Goal: Task Accomplishment & Management: Complete application form

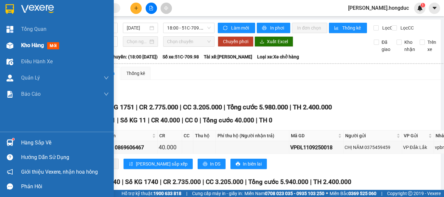
click at [11, 47] on img at bounding box center [10, 45] width 7 height 7
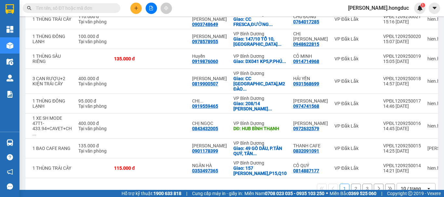
scroll to position [152, 0]
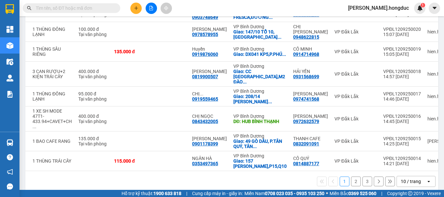
click at [405, 179] on div "10 / trang" at bounding box center [411, 182] width 20 height 7
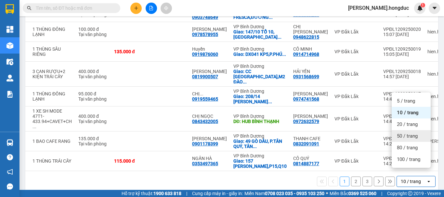
click at [408, 134] on span "50 / trang" at bounding box center [407, 136] width 21 height 7
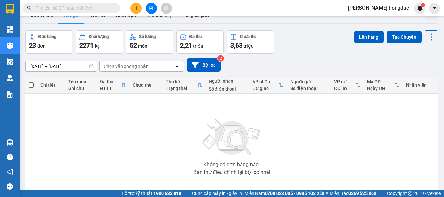
scroll to position [0, 0]
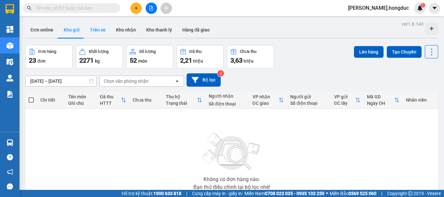
click at [98, 30] on button "Trên xe" at bounding box center [98, 30] width 26 height 16
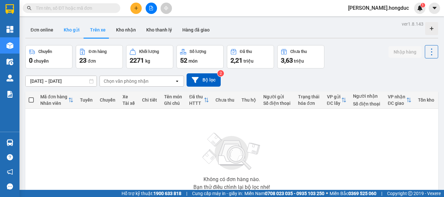
click at [72, 31] on button "Kho gửi" at bounding box center [72, 30] width 26 height 16
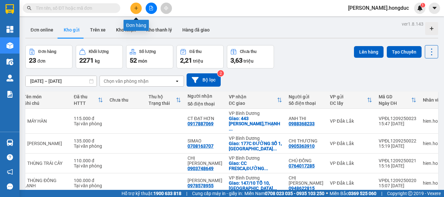
click at [136, 10] on icon "plus" at bounding box center [136, 8] width 5 height 5
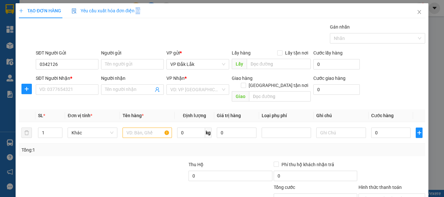
drag, startPoint x: 136, startPoint y: 10, endPoint x: 103, endPoint y: 30, distance: 38.6
click at [103, 30] on div "TẠO ĐƠN HÀNG Yêu cầu xuất hóa đơn điện tử Transit Pickup Surcharge Ids Transit …" at bounding box center [222, 119] width 407 height 232
click at [69, 63] on input "0342126" at bounding box center [67, 64] width 63 height 10
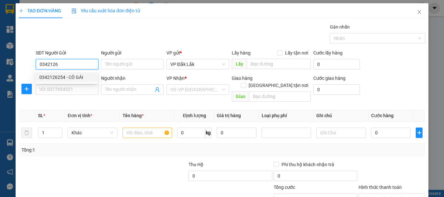
click at [65, 79] on div "0342126254 - CÔ GÁI" at bounding box center [66, 77] width 54 height 7
type input "0342126254"
type input "CÔ GÁI"
type input "0985022568"
type input "CÔ NGA"
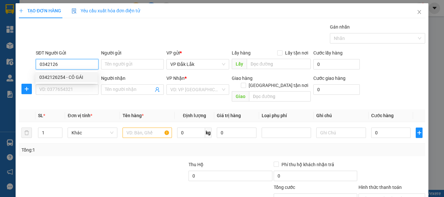
checkbox input "true"
type input "56/17/4 THẠNH XUÂN 25, KP.2, P.THẠNH XUÂN, Q.12"
type input "60.000"
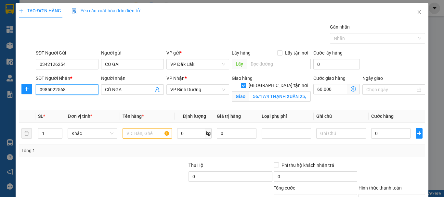
click at [77, 89] on input "0985022568" at bounding box center [67, 90] width 63 height 10
type input "0"
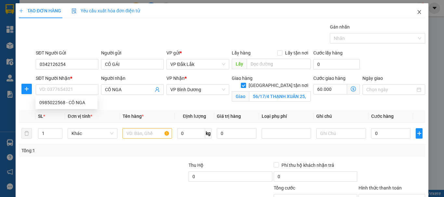
click at [418, 13] on icon "close" at bounding box center [420, 12] width 4 height 4
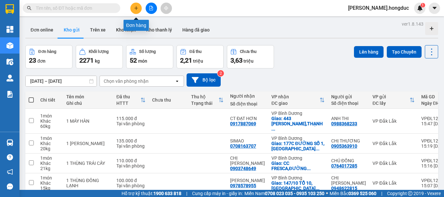
click at [135, 7] on icon "plus" at bounding box center [136, 8] width 5 height 5
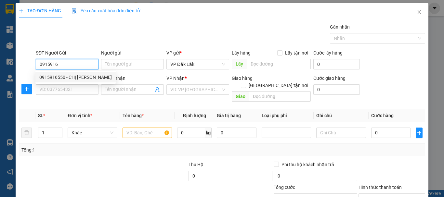
click at [76, 76] on div "0915916550 - CHỊ [PERSON_NAME]" at bounding box center [75, 77] width 73 height 7
type input "0915916550"
type input "CHỊ [PERSON_NAME]"
type input "0879402101"
type input "A LƯU(0357187553)"
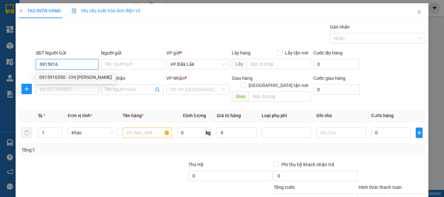
checkbox input "true"
type input "138 BÙI DƯƠNG LỊCH, [GEOGRAPHIC_DATA], [GEOGRAPHIC_DATA], [GEOGRAPHIC_DATA]"
type input "90.000"
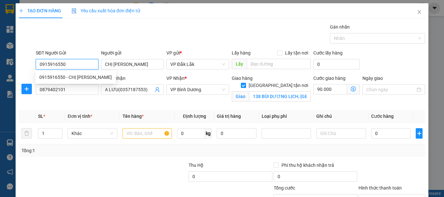
type input "140.000"
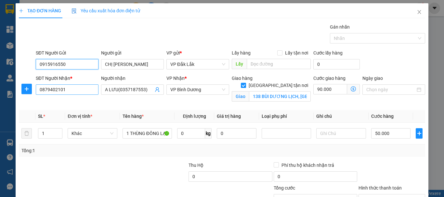
type input "0915916550"
click at [80, 89] on input "0879402101" at bounding box center [67, 90] width 63 height 10
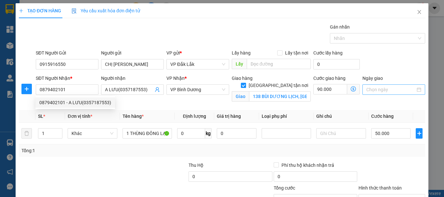
click at [367, 90] on input "Ngày giao" at bounding box center [391, 89] width 49 height 7
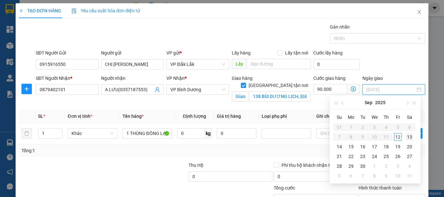
type input "[DATE]"
click at [410, 136] on div "13" at bounding box center [410, 137] width 8 height 8
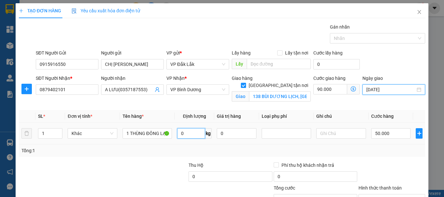
click at [195, 131] on input "0" at bounding box center [191, 134] width 28 height 10
type input "5"
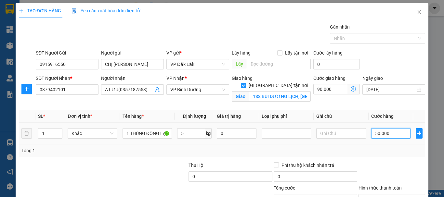
click at [400, 131] on input "50.000" at bounding box center [392, 134] width 40 height 10
type input "3"
type input "90.003"
type input "30"
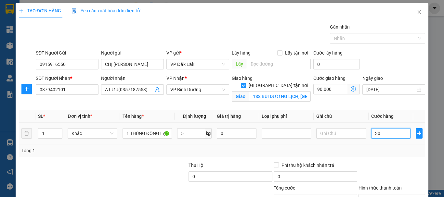
type input "90.030"
type input "300"
type input "90.300"
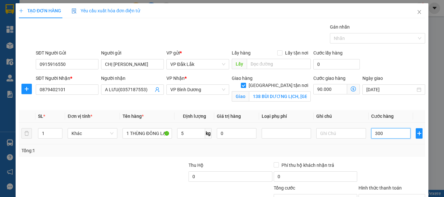
type input "3.000"
type input "93.000"
type input "30.000"
type input "120.000"
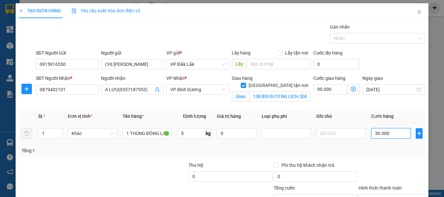
type input "120.000"
type input "30.000"
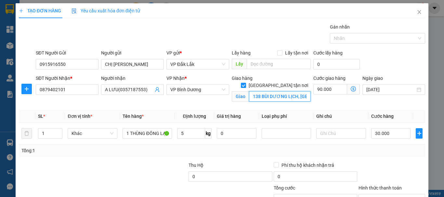
click at [293, 91] on input "138 BÙI DƯƠNG LỊCH, [GEOGRAPHIC_DATA], [GEOGRAPHIC_DATA], [GEOGRAPHIC_DATA]" at bounding box center [280, 96] width 62 height 10
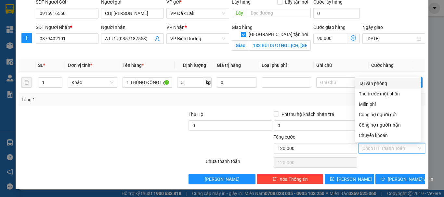
click at [393, 146] on input "Hình thức thanh toán" at bounding box center [390, 149] width 54 height 10
click at [380, 83] on div "Tại văn phòng" at bounding box center [388, 83] width 58 height 7
type input "0"
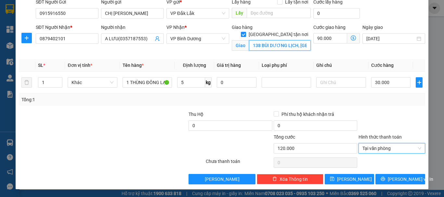
click at [284, 40] on input "138 BÙI DƯƠNG LỊCH, [GEOGRAPHIC_DATA], [GEOGRAPHIC_DATA], [GEOGRAPHIC_DATA]" at bounding box center [280, 45] width 62 height 10
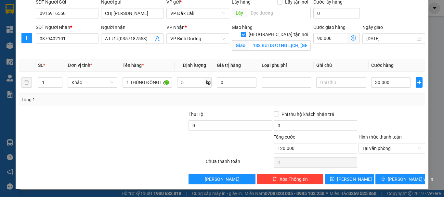
click at [370, 111] on div at bounding box center [392, 122] width 68 height 23
click at [390, 181] on button "[PERSON_NAME] và In" at bounding box center [401, 179] width 50 height 10
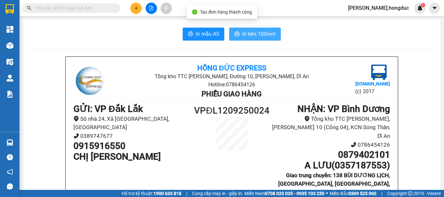
click at [246, 35] on span "In tem 100mm" at bounding box center [259, 34] width 34 height 8
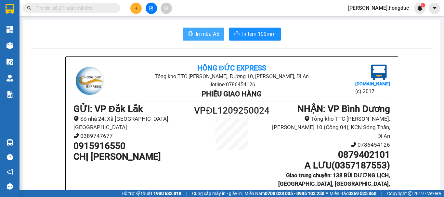
click at [206, 33] on span "In mẫu A5" at bounding box center [207, 34] width 23 height 8
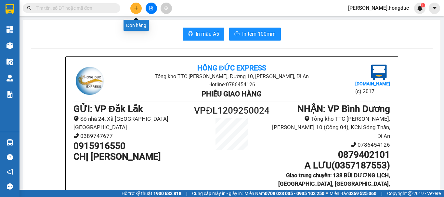
click at [135, 9] on icon "plus" at bounding box center [136, 8] width 5 height 5
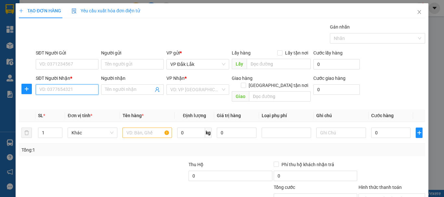
click at [58, 88] on input "SĐT Người Nhận *" at bounding box center [67, 90] width 63 height 10
click at [60, 101] on div "0394166488 - TỐ NHƯ" at bounding box center [66, 102] width 54 height 7
type input "0394166488"
type input "TỐ NHƯ"
type input "HUB BÌNH THẠNH"
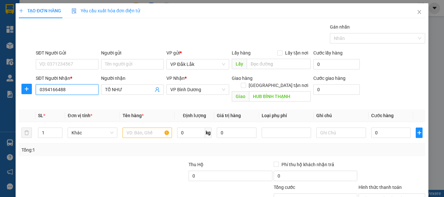
type input "85.000"
type input "0394166488"
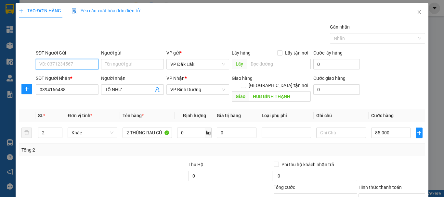
click at [79, 67] on input "SĐT Người Gửi" at bounding box center [67, 64] width 63 height 10
click at [78, 76] on div "0914897274 - CHÚ HẠ" at bounding box center [66, 77] width 54 height 7
type input "0914897274"
type input "CHÚ HẠ"
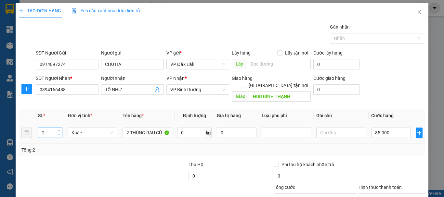
type input "1"
click at [58, 134] on icon "down" at bounding box center [59, 135] width 2 height 2
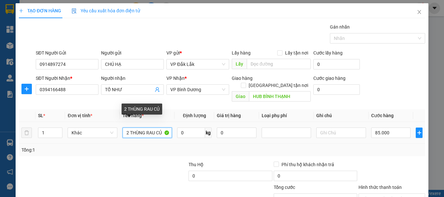
click at [127, 128] on input "2 THÙNG RAU CỦ" at bounding box center [147, 133] width 49 height 10
type input "1 THÙNG RAU CỦ"
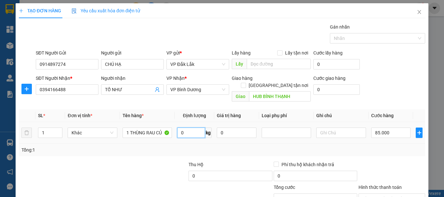
click at [191, 128] on input "0" at bounding box center [191, 133] width 28 height 10
type input "22"
click at [387, 128] on input "85.000" at bounding box center [392, 133] width 40 height 10
type input "5"
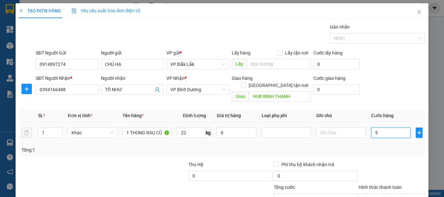
type input "5"
type input "50"
type input "500"
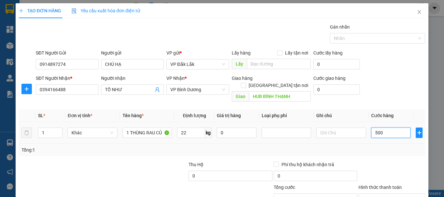
type input "500"
type input "50.000"
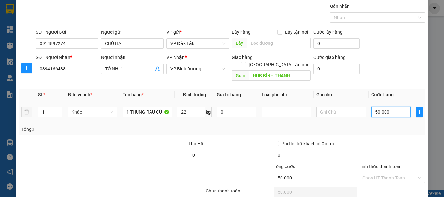
scroll to position [43, 0]
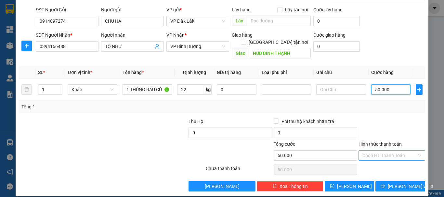
type input "50.000"
click at [387, 151] on input "Hình thức thanh toán" at bounding box center [390, 156] width 54 height 10
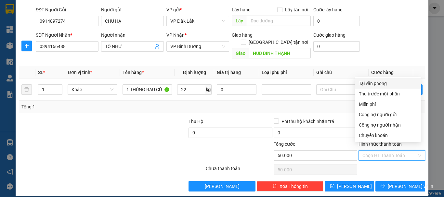
click at [384, 82] on div "Tại văn phòng" at bounding box center [388, 83] width 58 height 7
type input "0"
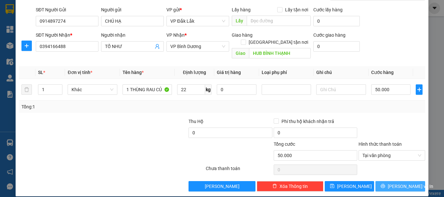
click at [386, 184] on icon "printer" at bounding box center [383, 186] width 4 height 4
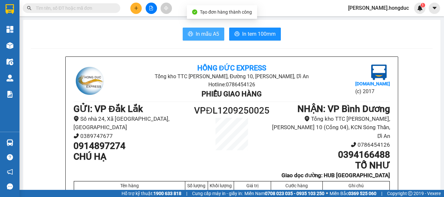
click at [214, 32] on span "In mẫu A5" at bounding box center [207, 34] width 23 height 8
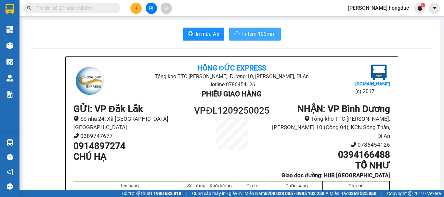
click at [252, 36] on span "In tem 100mm" at bounding box center [259, 34] width 34 height 8
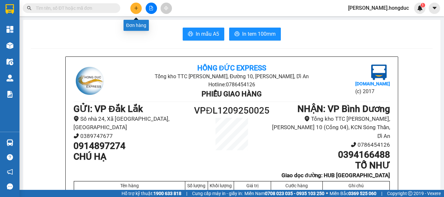
click at [135, 10] on icon "plus" at bounding box center [136, 8] width 5 height 5
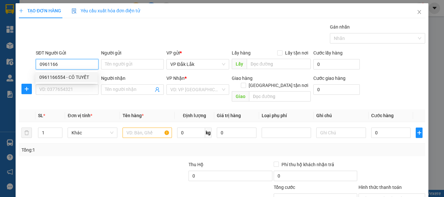
click at [80, 76] on div "0961166554 - CÔ TUYẾT" at bounding box center [66, 77] width 54 height 7
type input "0961166554"
type input "CÔ TUYẾT"
type input "0362668412"
type input "A HOAN"
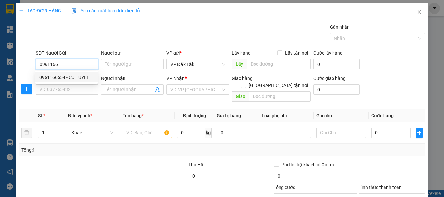
checkbox input "true"
type input "256 DƯƠNG QUẢNG HÀM, P5, GÒ VẤP, HCM"
type input "60.000"
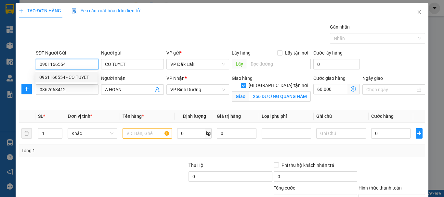
type input "130.000"
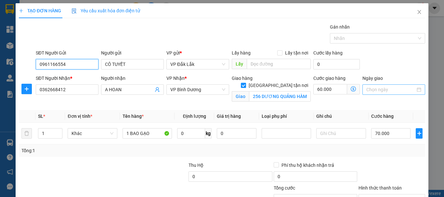
type input "0961166554"
click at [371, 88] on input "Ngày giao" at bounding box center [391, 89] width 49 height 7
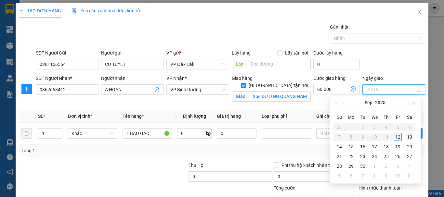
type input "[DATE]"
click at [410, 135] on div "13" at bounding box center [410, 137] width 8 height 8
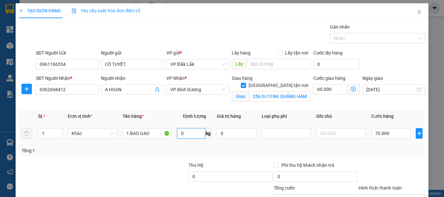
click at [187, 133] on input "0" at bounding box center [191, 134] width 28 height 10
type input "37"
click at [397, 133] on input "70.000" at bounding box center [392, 134] width 40 height 10
type input "6"
type input "60.006"
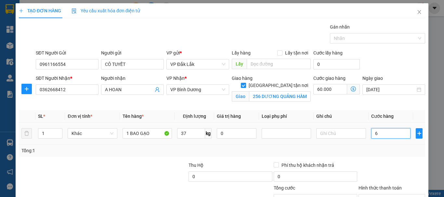
type input "60.006"
type input "65"
type input "60.065"
type input "650"
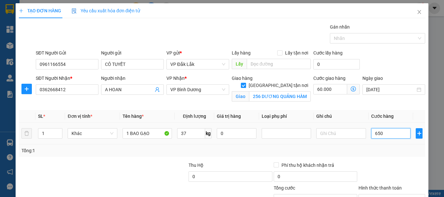
type input "60.650"
type input "65.000"
type input "125.000"
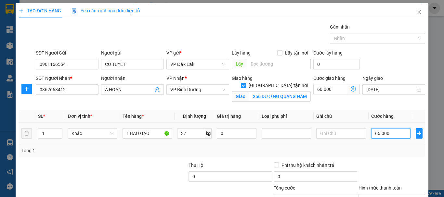
scroll to position [51, 0]
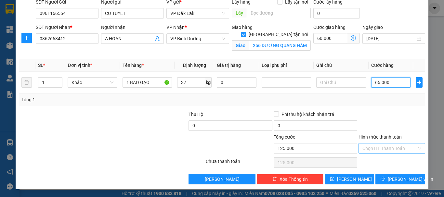
type input "65.000"
click at [389, 147] on input "Hình thức thanh toán" at bounding box center [390, 149] width 54 height 10
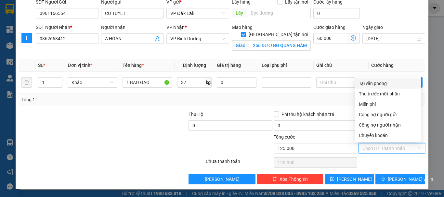
click at [385, 81] on div "Tại văn phòng" at bounding box center [388, 83] width 58 height 7
type input "0"
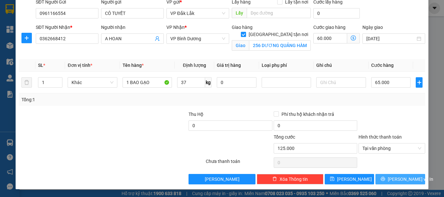
click at [396, 178] on span "[PERSON_NAME] và In" at bounding box center [411, 179] width 46 height 7
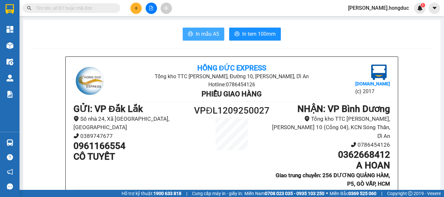
click at [211, 32] on span "In mẫu A5" at bounding box center [207, 34] width 23 height 8
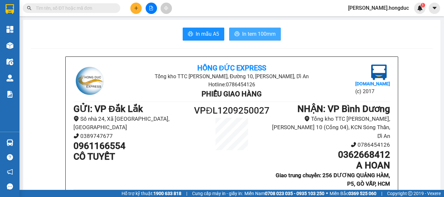
click at [263, 39] on button "In tem 100mm" at bounding box center [255, 34] width 52 height 13
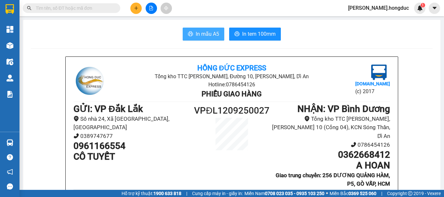
click at [196, 32] on span "In mẫu A5" at bounding box center [207, 34] width 23 height 8
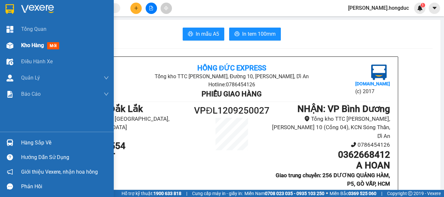
click at [27, 46] on span "Kho hàng" at bounding box center [32, 45] width 23 height 6
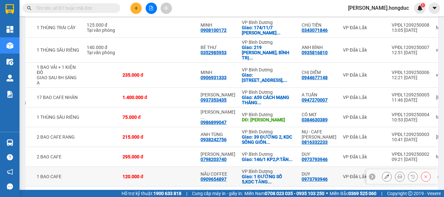
scroll to position [0, 43]
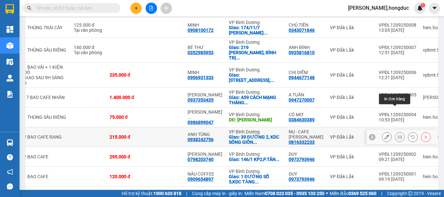
click at [398, 135] on icon at bounding box center [400, 137] width 5 height 5
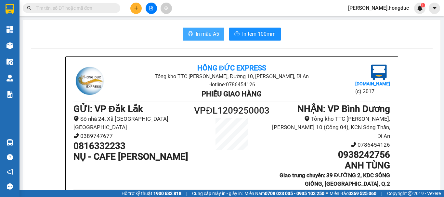
click at [213, 33] on span "In mẫu A5" at bounding box center [207, 34] width 23 height 8
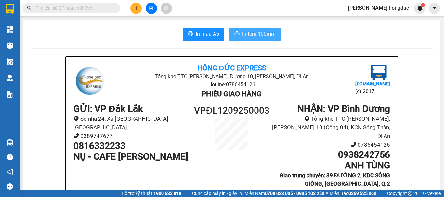
click at [250, 31] on span "In tem 100mm" at bounding box center [259, 34] width 34 height 8
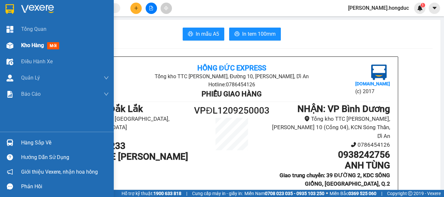
click at [26, 45] on span "Kho hàng" at bounding box center [32, 45] width 23 height 6
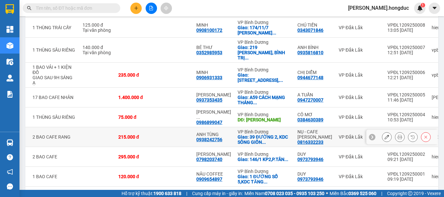
scroll to position [0, 43]
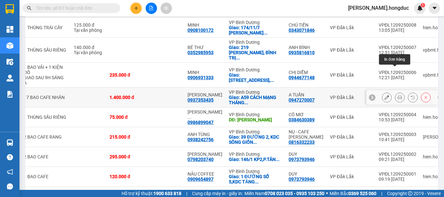
click at [398, 95] on icon at bounding box center [400, 97] width 5 height 5
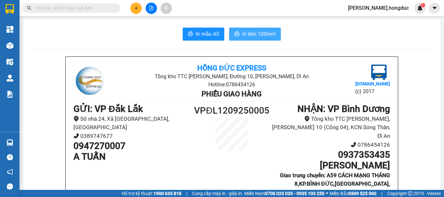
click at [242, 34] on span "In tem 100mm" at bounding box center [259, 34] width 34 height 8
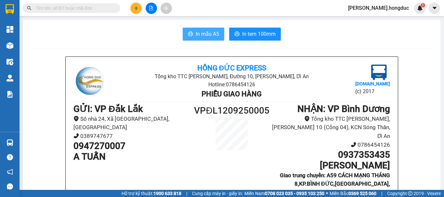
click at [201, 34] on span "In mẫu A5" at bounding box center [207, 34] width 23 height 8
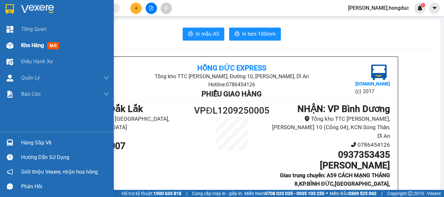
click at [29, 39] on div "Kho hàng mới" at bounding box center [65, 45] width 88 height 16
click at [30, 44] on span "Kho hàng" at bounding box center [32, 45] width 23 height 6
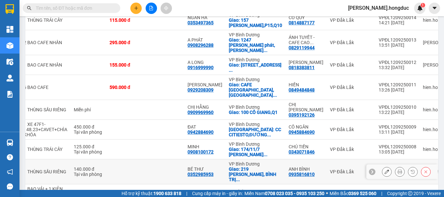
scroll to position [362, 0]
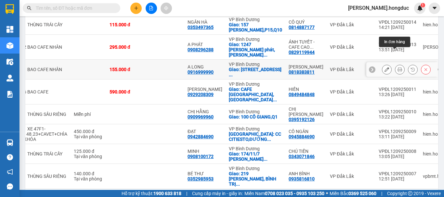
click at [398, 67] on icon at bounding box center [400, 69] width 5 height 5
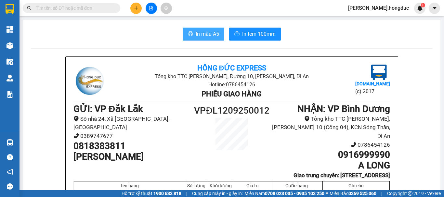
click at [210, 34] on span "In mẫu A5" at bounding box center [207, 34] width 23 height 8
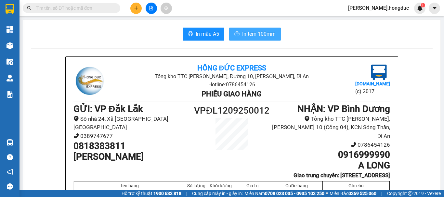
click at [256, 33] on span "In tem 100mm" at bounding box center [259, 34] width 34 height 8
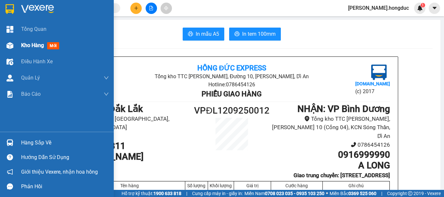
click at [26, 47] on span "Kho hàng" at bounding box center [32, 45] width 23 height 6
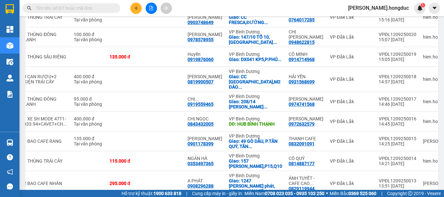
scroll to position [240, 0]
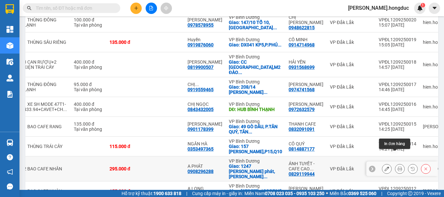
click at [398, 167] on icon at bounding box center [400, 169] width 5 height 5
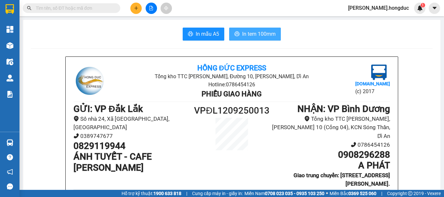
click at [235, 35] on icon "printer" at bounding box center [237, 33] width 5 height 5
click at [197, 35] on span "In mẫu A5" at bounding box center [207, 34] width 23 height 8
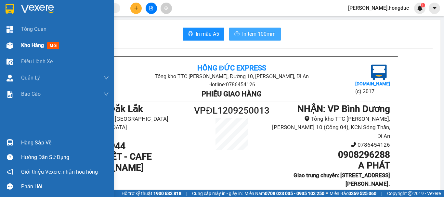
click at [28, 45] on span "Kho hàng" at bounding box center [32, 45] width 23 height 6
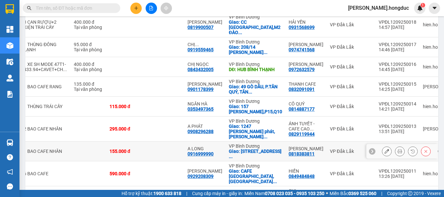
scroll to position [280, 0]
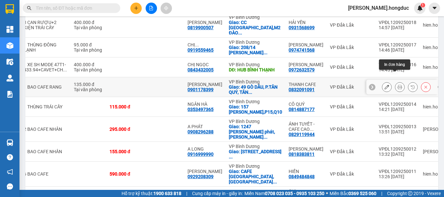
click at [398, 85] on icon at bounding box center [400, 87] width 5 height 5
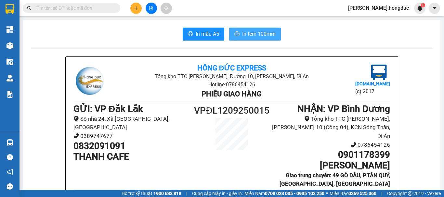
click at [239, 33] on button "In tem 100mm" at bounding box center [255, 34] width 52 height 13
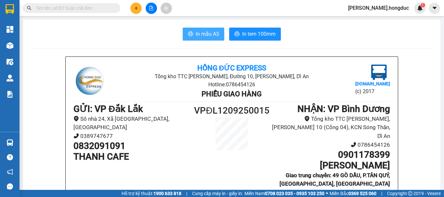
click at [191, 29] on button "In mẫu A5" at bounding box center [204, 34] width 42 height 13
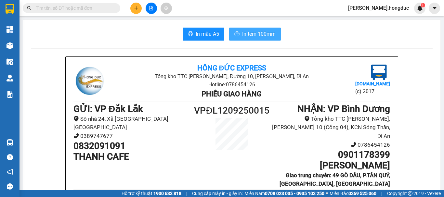
click at [262, 35] on span "In tem 100mm" at bounding box center [259, 34] width 34 height 8
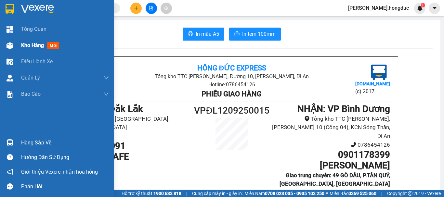
click at [31, 46] on span "Kho hàng" at bounding box center [32, 45] width 23 height 6
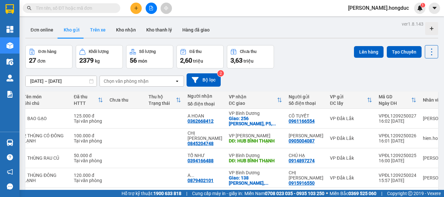
click at [94, 24] on button "Trên xe" at bounding box center [98, 30] width 26 height 16
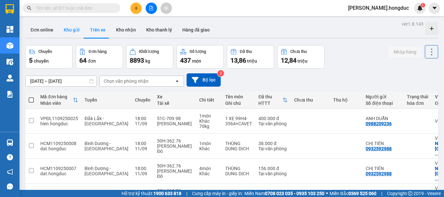
click at [72, 29] on button "Kho gửi" at bounding box center [72, 30] width 26 height 16
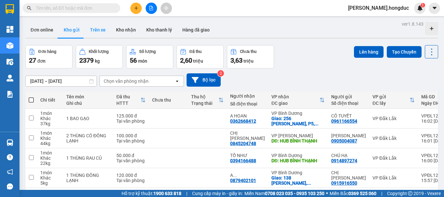
click at [95, 31] on button "Trên xe" at bounding box center [98, 30] width 26 height 16
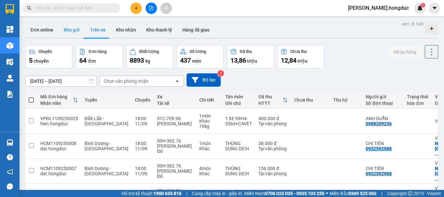
click at [75, 30] on button "Kho gửi" at bounding box center [72, 30] width 26 height 16
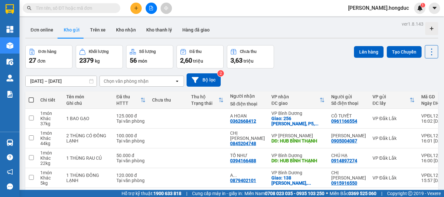
click at [30, 100] on span at bounding box center [31, 100] width 5 height 5
click at [31, 97] on input "checkbox" at bounding box center [31, 97] width 0 height 0
checkbox input "true"
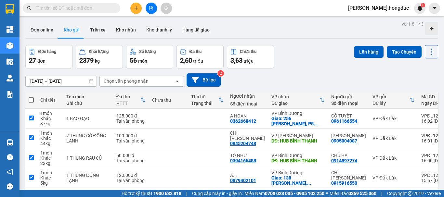
checkbox input "true"
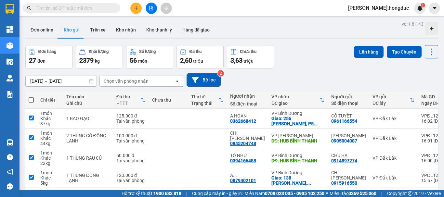
checkbox input "true"
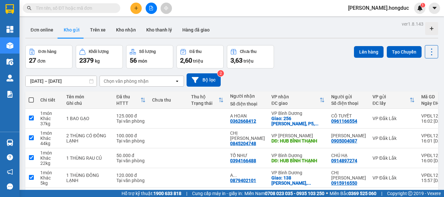
checkbox input "true"
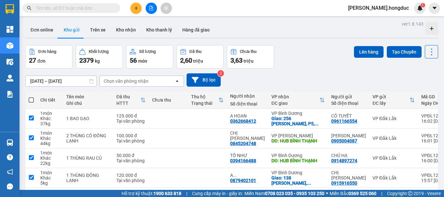
checkbox input "true"
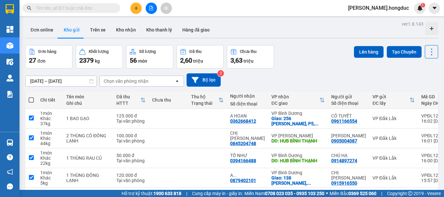
checkbox input "true"
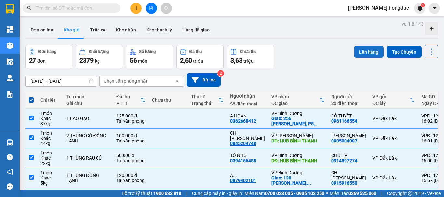
click at [364, 48] on button "Lên hàng" at bounding box center [369, 52] width 30 height 12
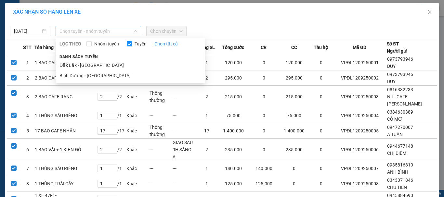
click at [118, 32] on span "Chọn tuyến - nhóm tuyến" at bounding box center [99, 31] width 78 height 10
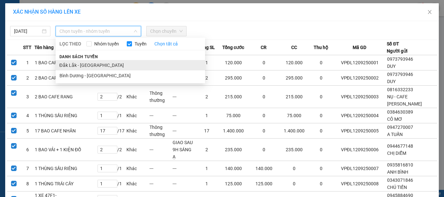
click at [101, 69] on li "Đắk Lắk - [GEOGRAPHIC_DATA]" at bounding box center [131, 65] width 150 height 10
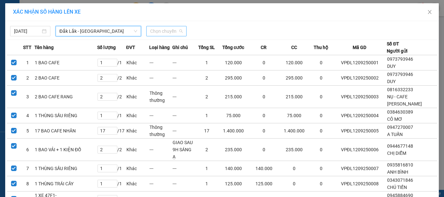
click at [163, 32] on span "Chọn chuyến" at bounding box center [166, 31] width 33 height 10
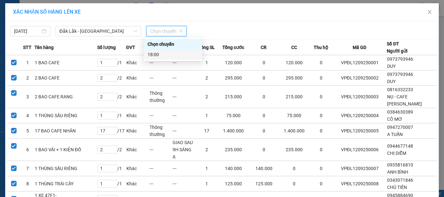
click at [162, 54] on div "18:00" at bounding box center [173, 54] width 51 height 7
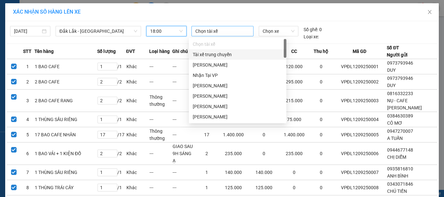
click at [222, 31] on div at bounding box center [222, 31] width 59 height 8
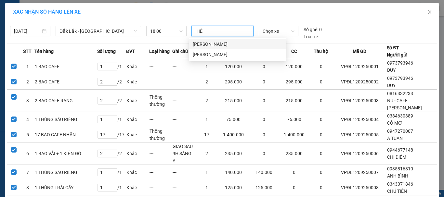
type input "HIỀN"
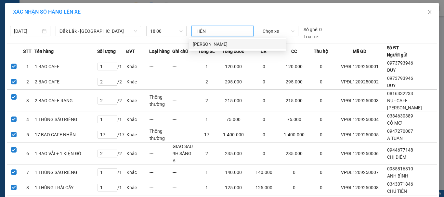
click at [219, 49] on div "[PERSON_NAME]" at bounding box center [238, 44] width 98 height 10
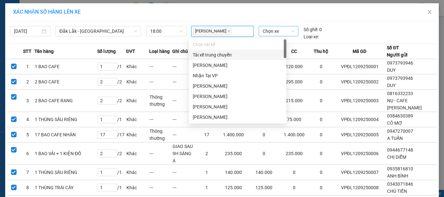
click at [267, 34] on span "Chọn xe" at bounding box center [279, 31] width 32 height 10
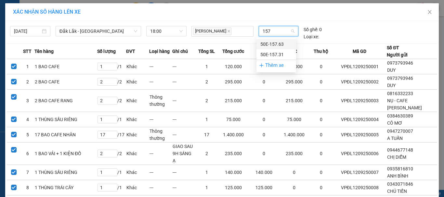
type input "1573"
click at [271, 44] on div "50E-157.31" at bounding box center [277, 44] width 32 height 7
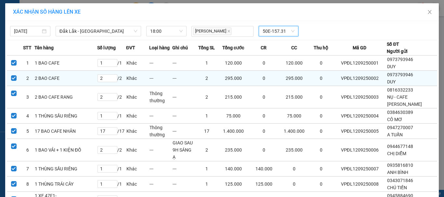
scroll to position [337, 0]
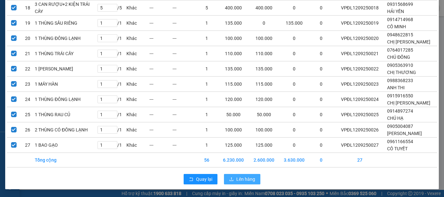
click at [243, 178] on span "Lên hàng" at bounding box center [246, 179] width 19 height 7
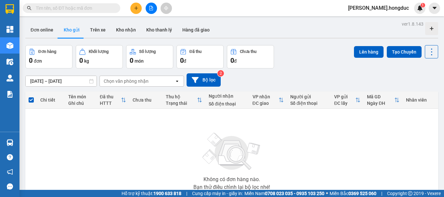
click at [151, 9] on icon "file-add" at bounding box center [151, 8] width 5 height 5
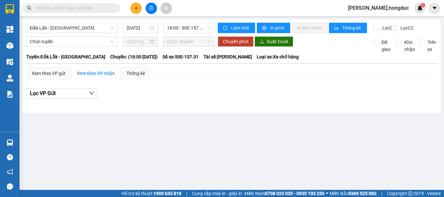
click at [278, 45] on span "Xuất Excel" at bounding box center [277, 41] width 21 height 7
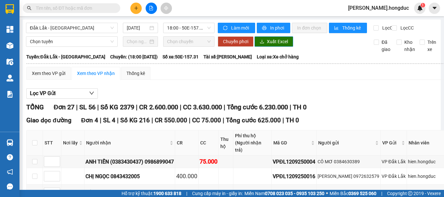
click at [279, 45] on span "Xuất Excel" at bounding box center [277, 41] width 21 height 7
